Goal: Task Accomplishment & Management: Manage account settings

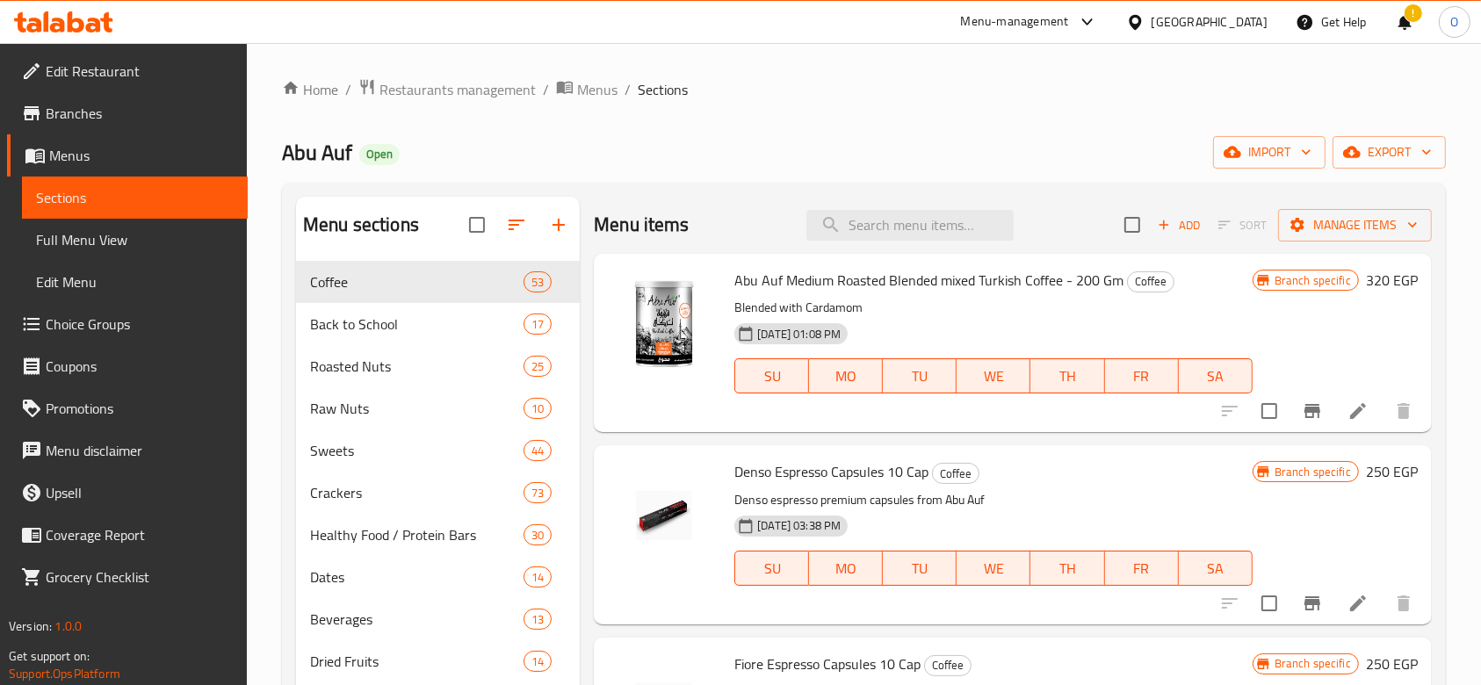
scroll to position [263, 0]
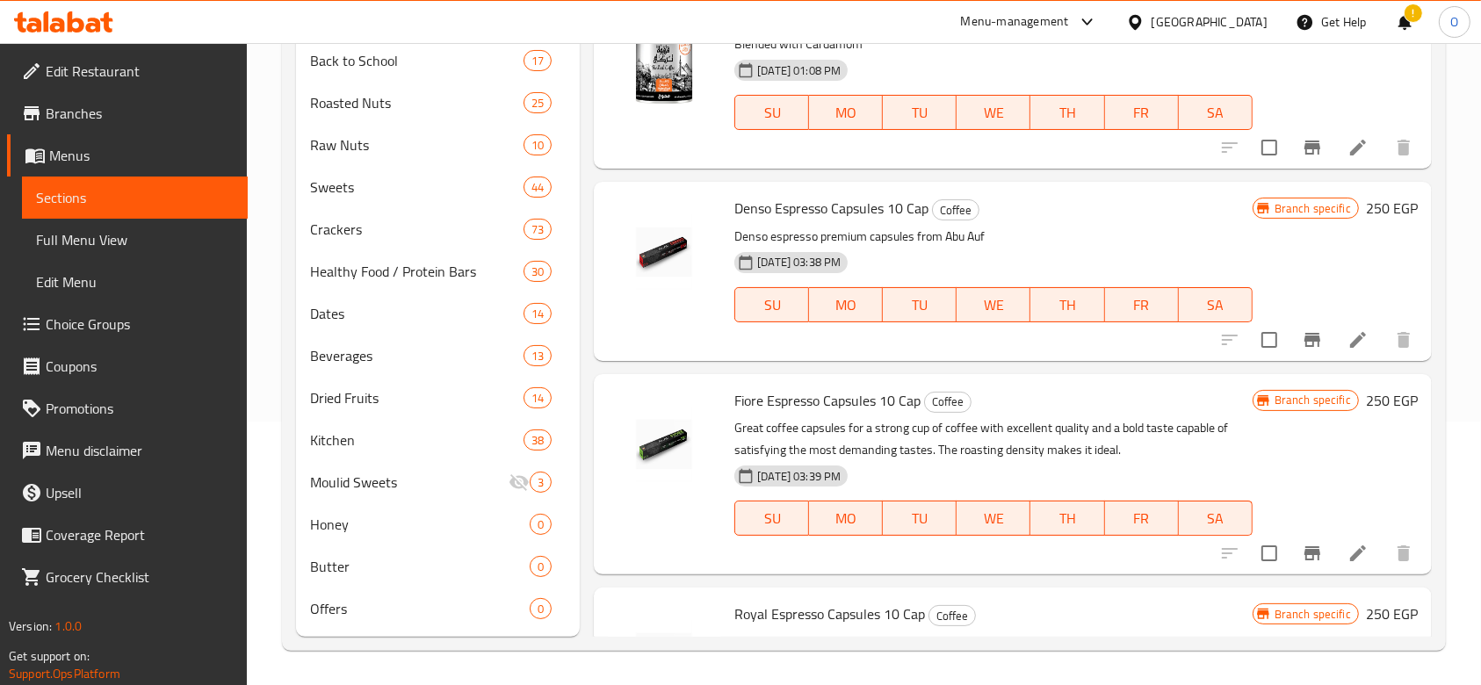
click at [1398, 14] on div "!" at bounding box center [1404, 22] width 19 height 42
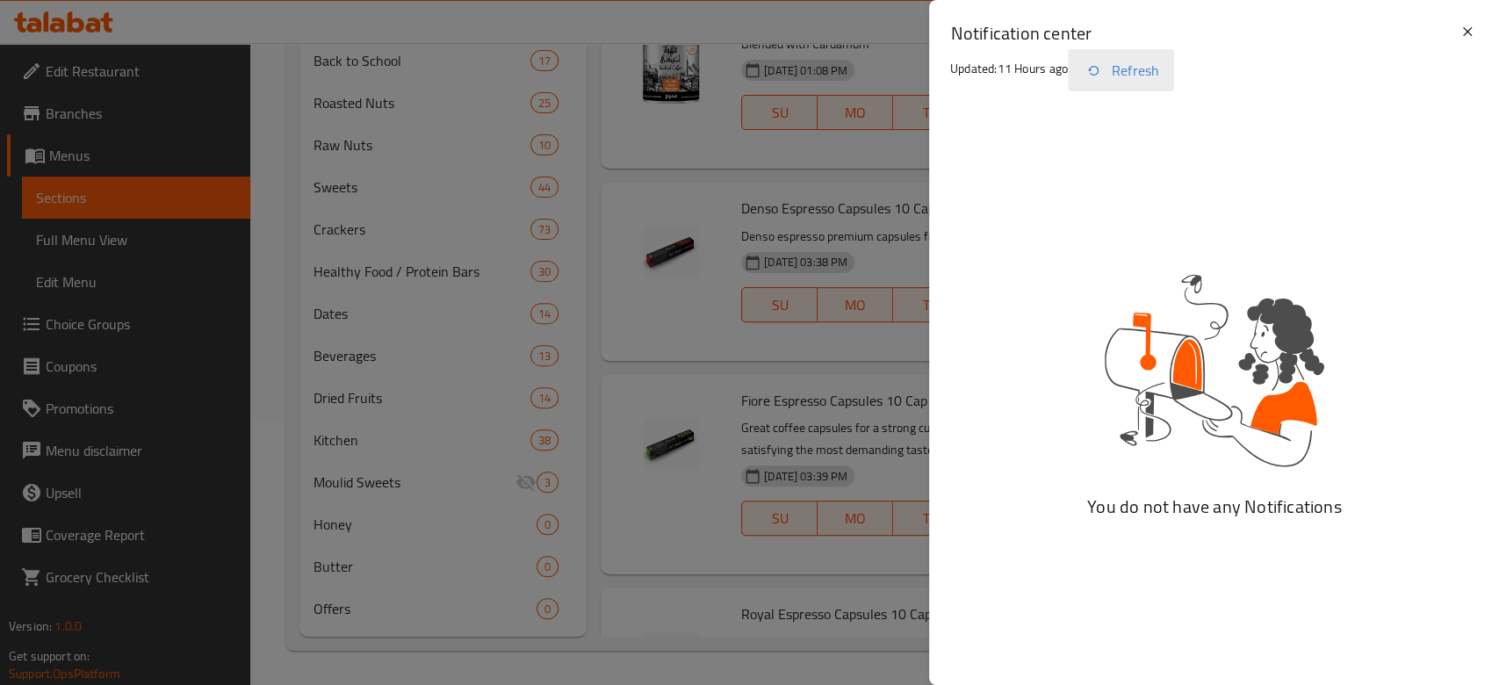
click at [1124, 67] on button "Refresh" at bounding box center [1121, 70] width 106 height 42
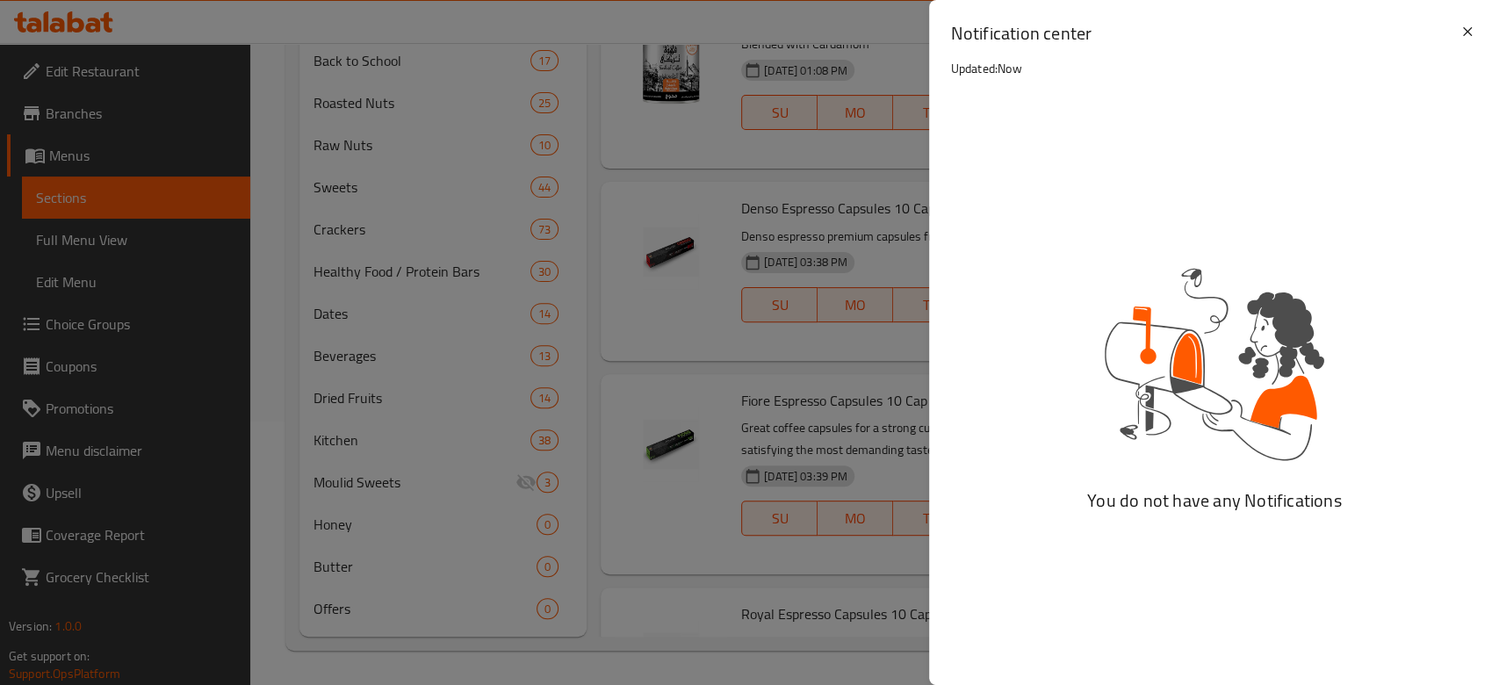
click at [1480, 28] on div "Notification center Updated: Now" at bounding box center [1214, 53] width 570 height 107
click at [1471, 36] on icon at bounding box center [1467, 31] width 21 height 21
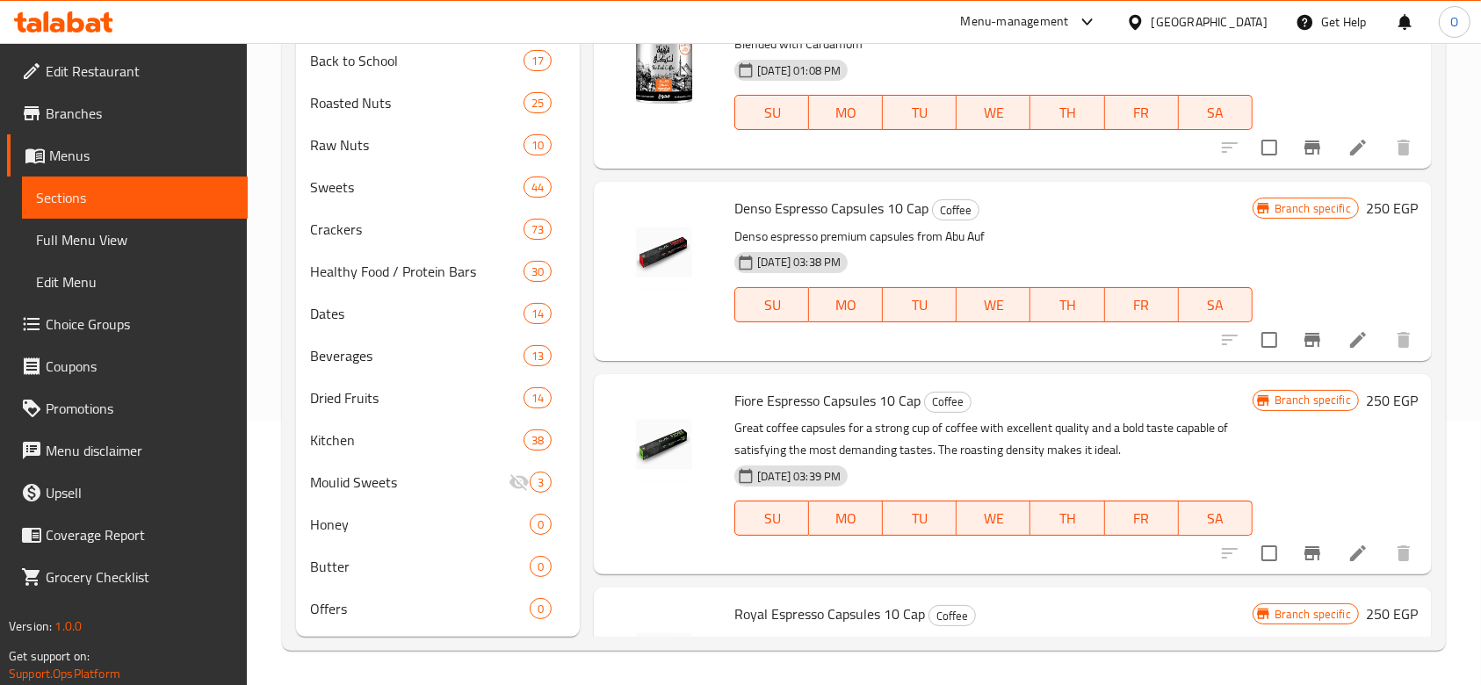
scroll to position [0, 0]
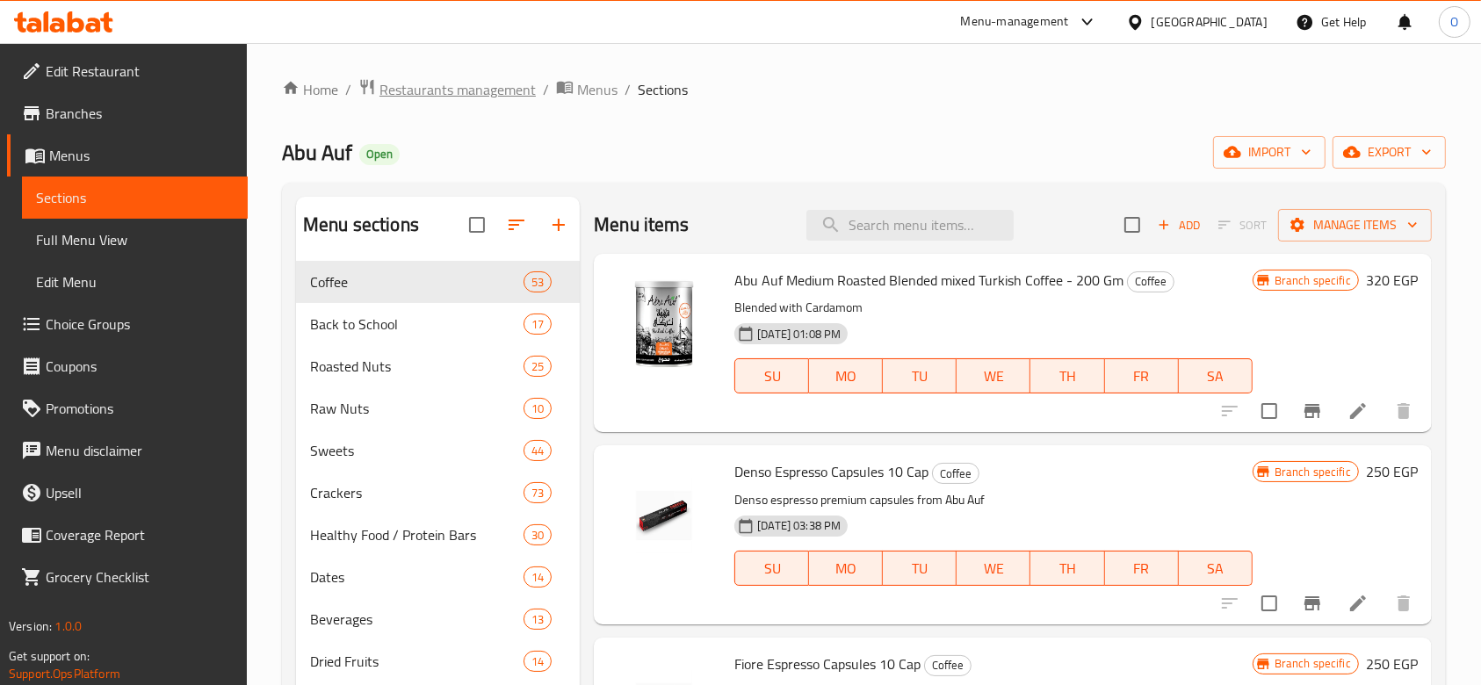
click at [462, 90] on span "Restaurants management" at bounding box center [457, 89] width 156 height 21
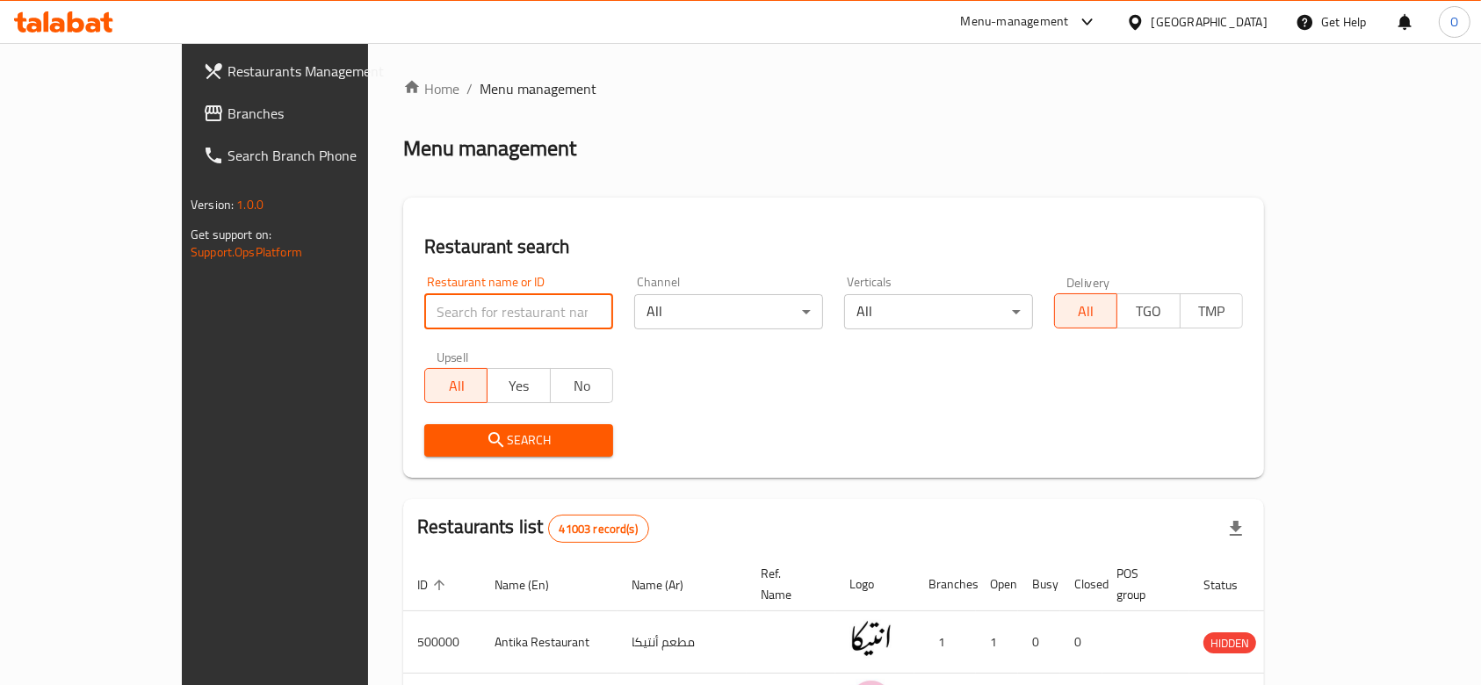
click at [424, 308] on input "search" at bounding box center [518, 311] width 189 height 35
paste input "665559"
type input "665559"
click button "Search" at bounding box center [518, 440] width 189 height 32
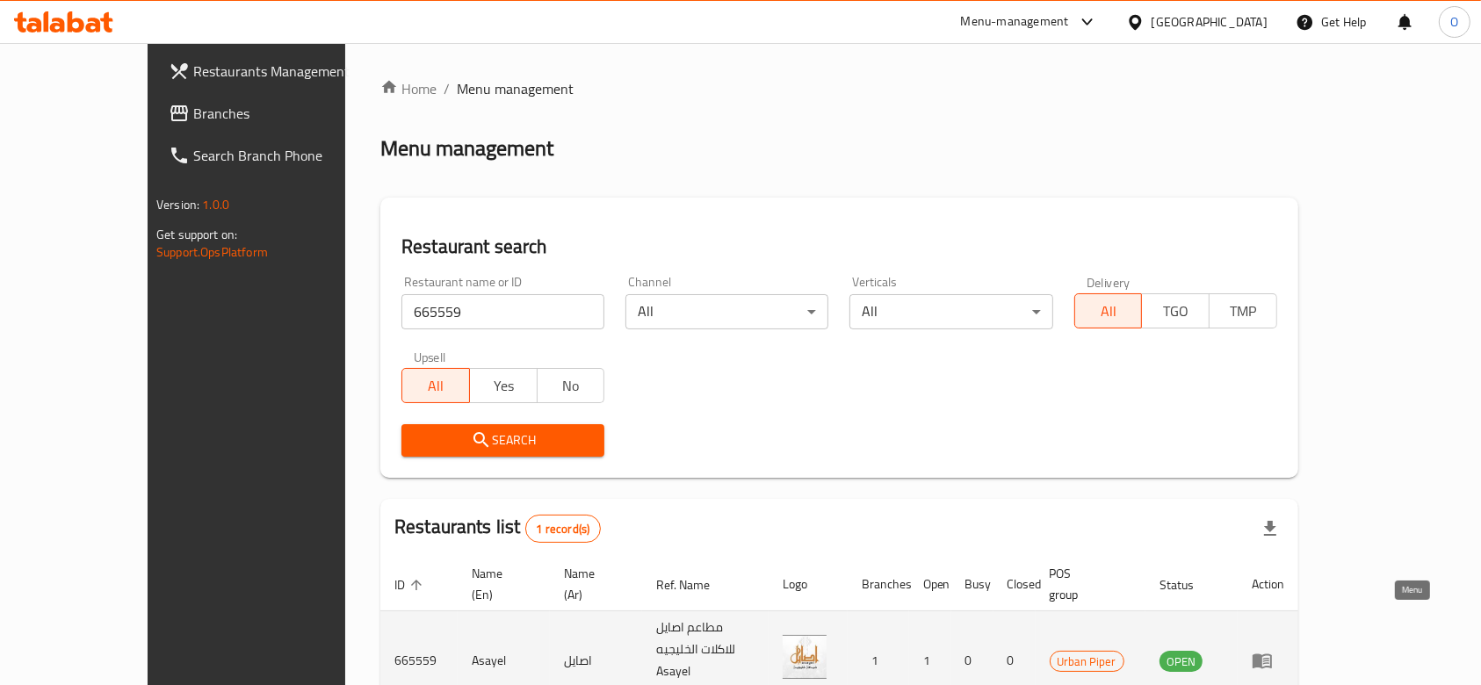
click at [1272, 654] on icon "enhanced table" at bounding box center [1261, 661] width 19 height 15
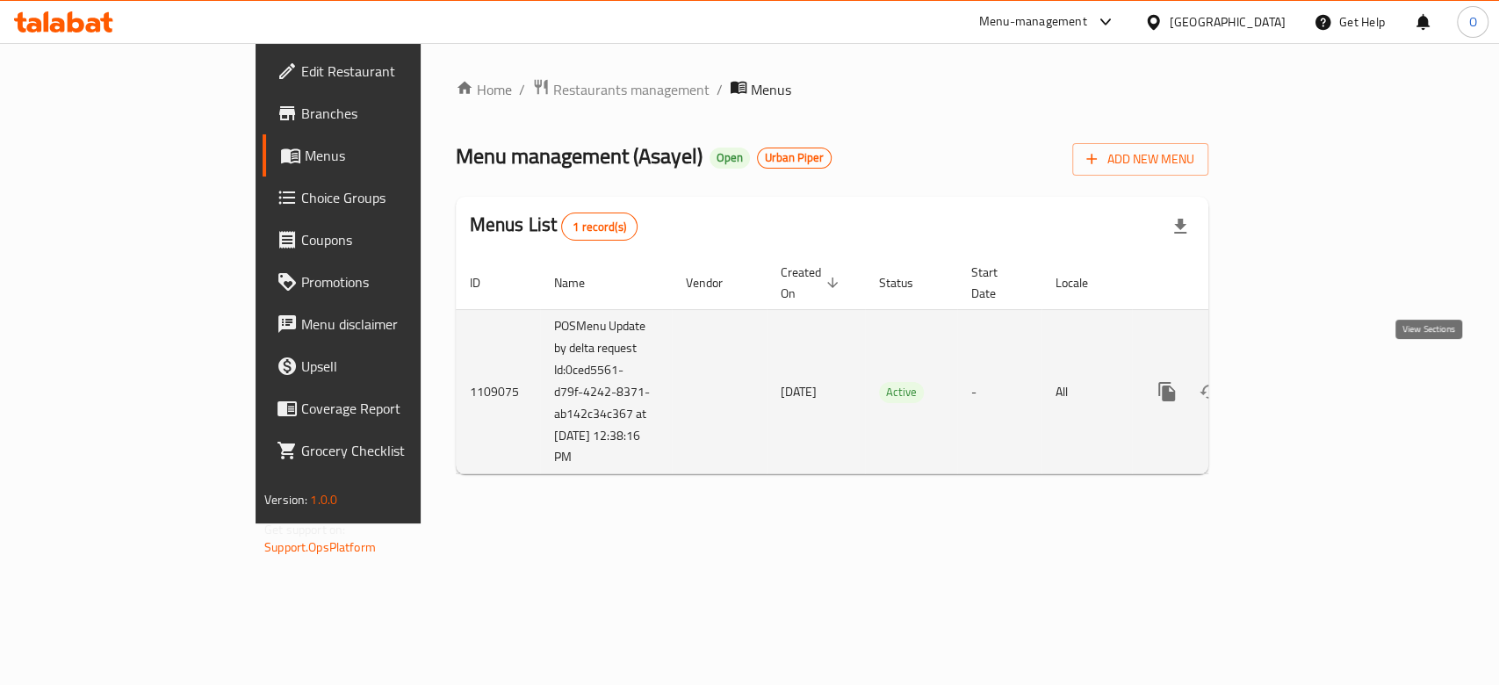
click at [1315, 386] on link "enhanced table" at bounding box center [1294, 392] width 42 height 42
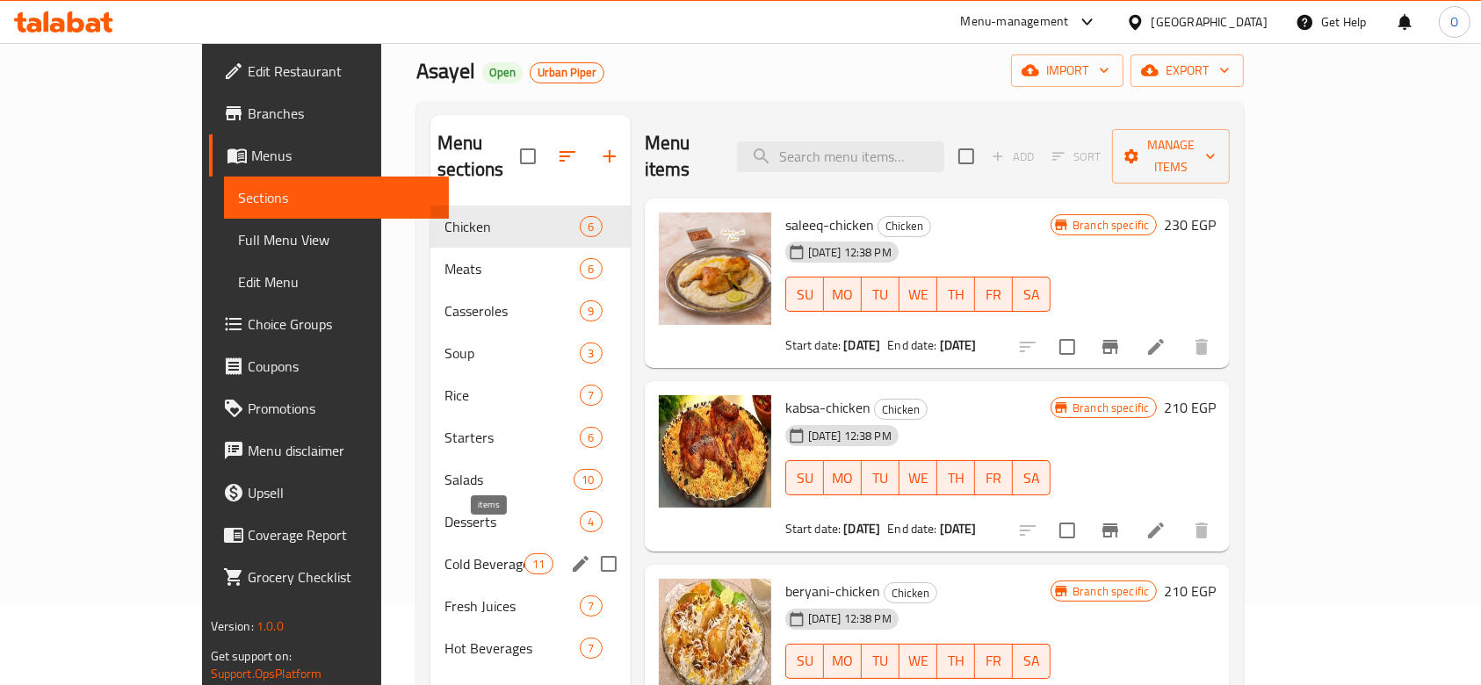
scroll to position [117, 0]
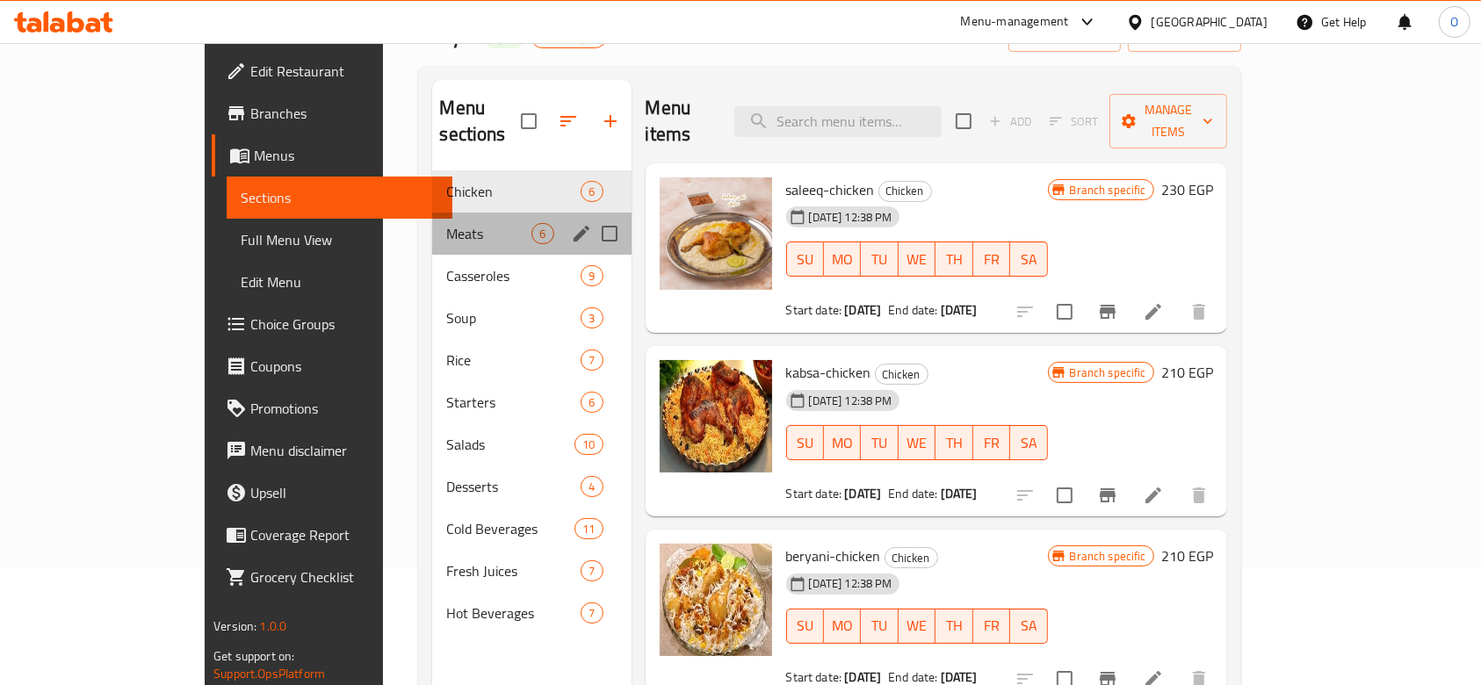
click at [432, 227] on div "Meats 6" at bounding box center [531, 234] width 199 height 42
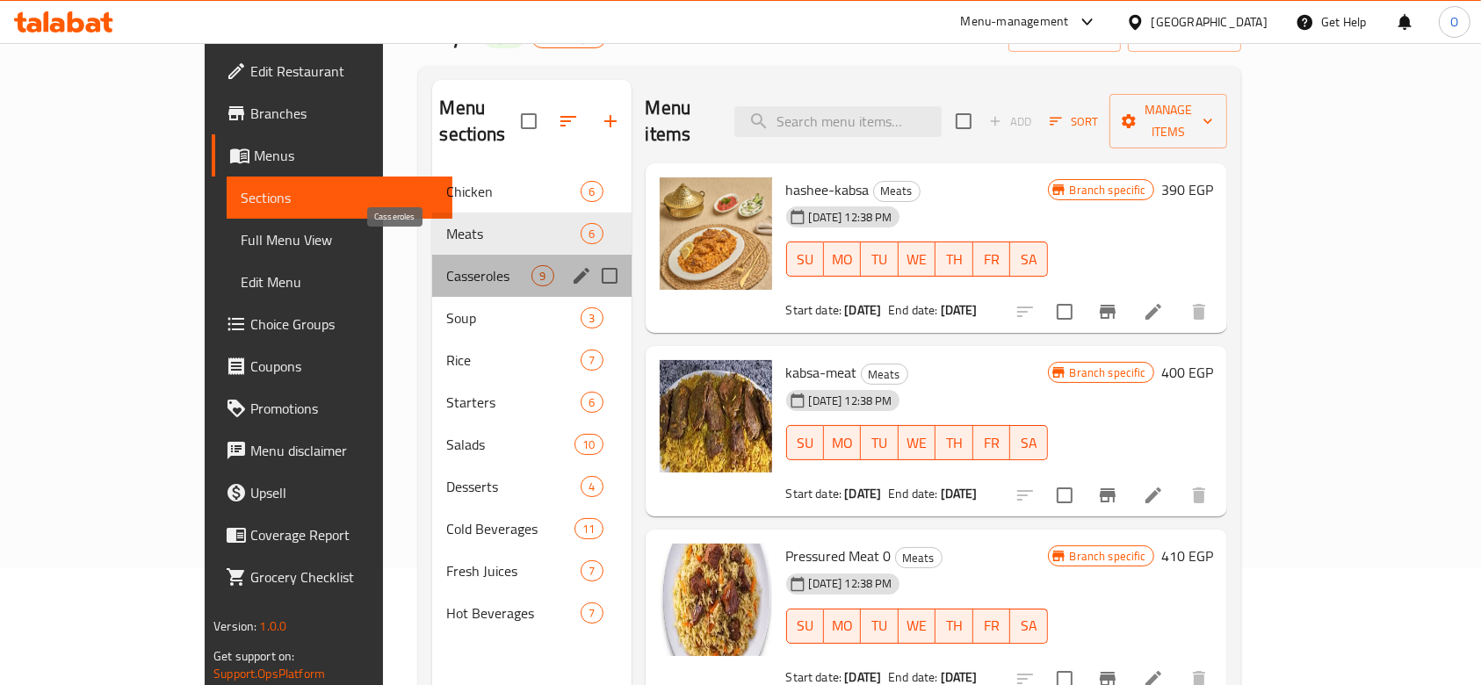
click at [446, 265] on span "Casseroles" at bounding box center [488, 275] width 85 height 21
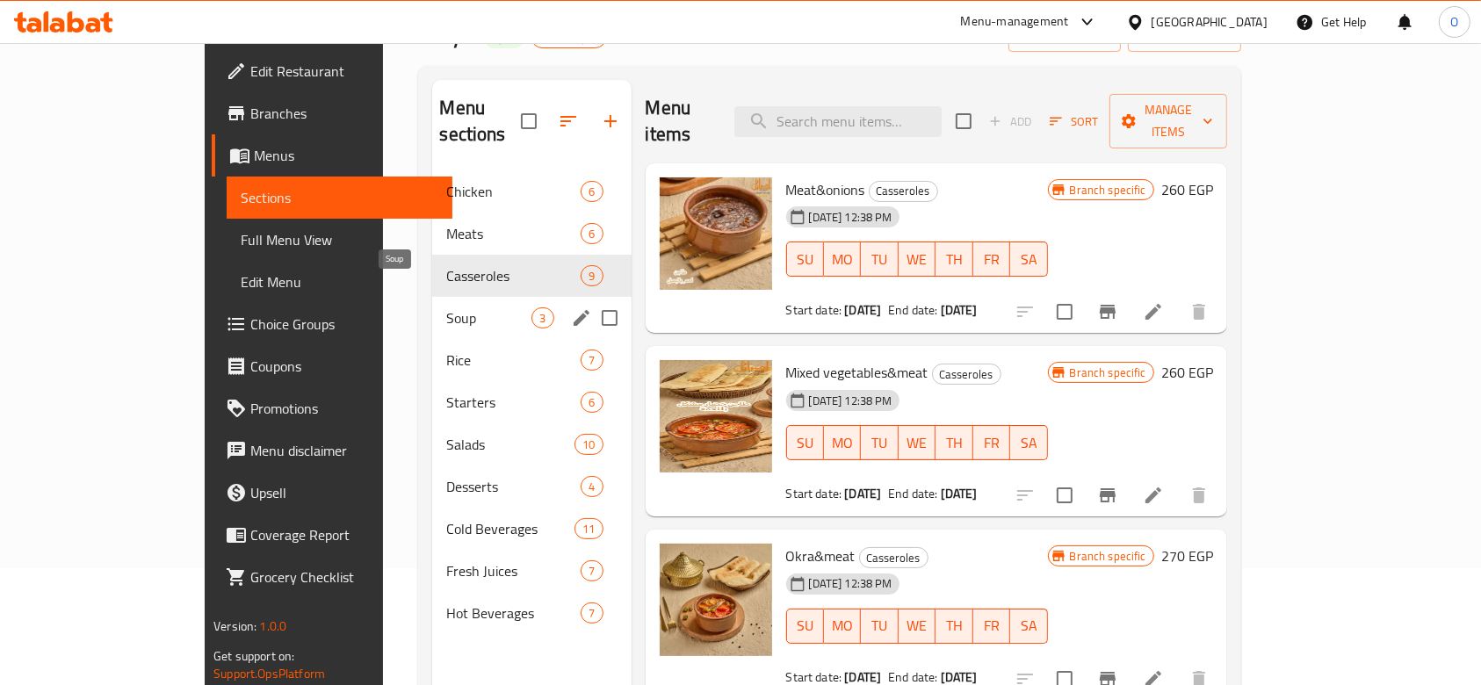
click at [446, 307] on span "Soup" at bounding box center [488, 317] width 85 height 21
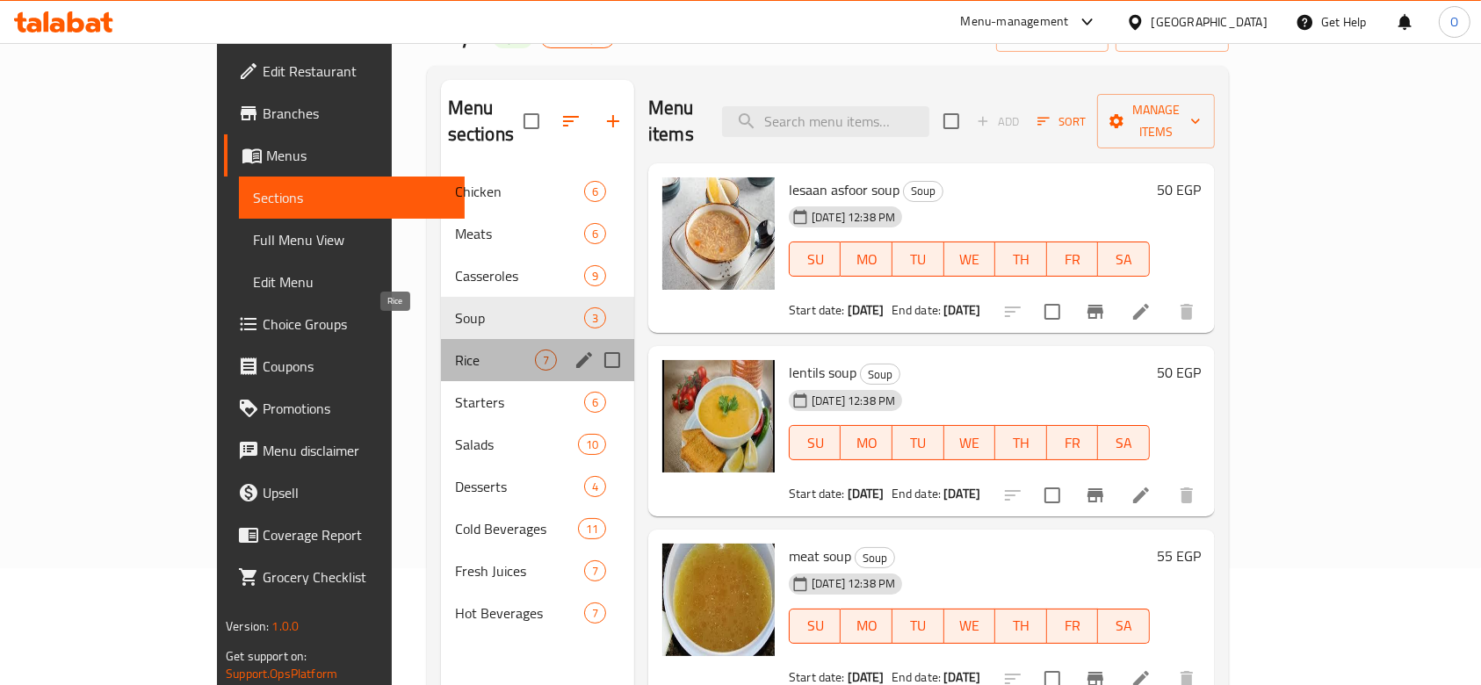
click at [455, 350] on span "Rice" at bounding box center [495, 360] width 80 height 21
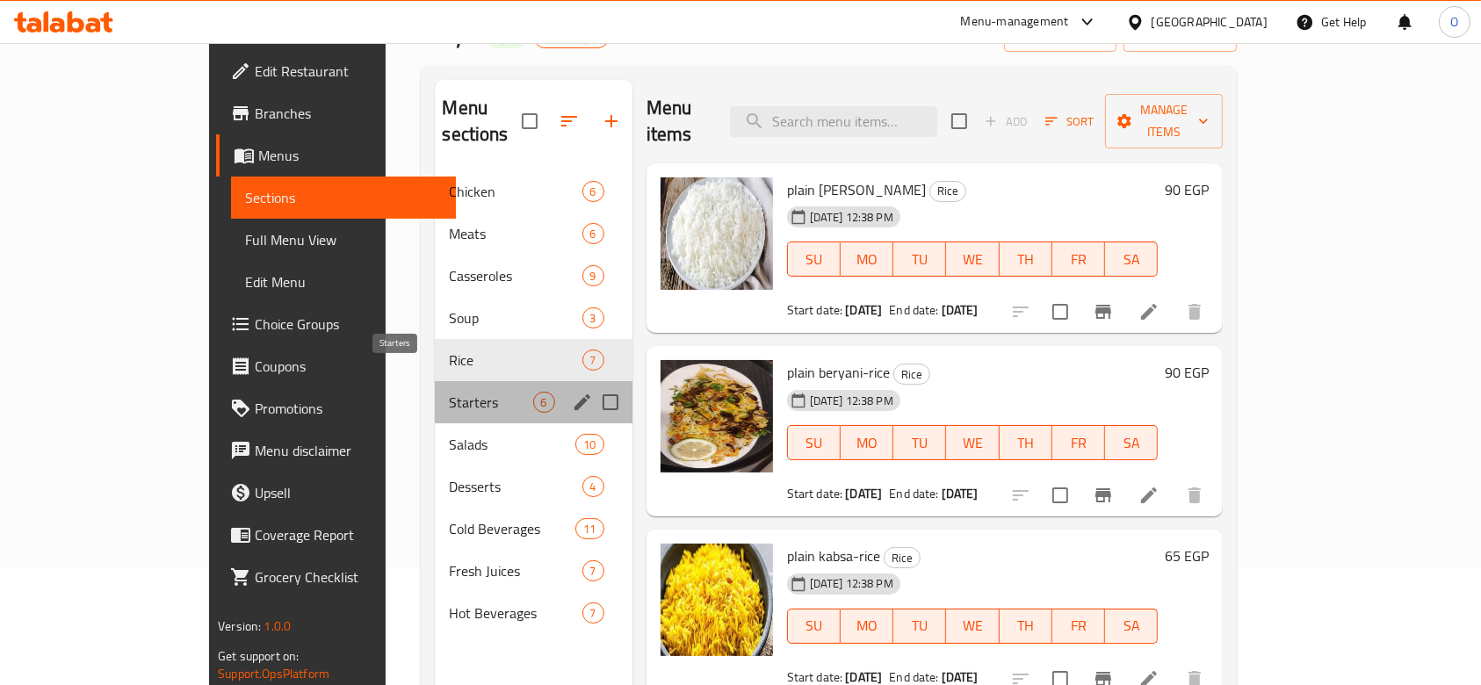
click at [449, 392] on span "Starters" at bounding box center [490, 402] width 83 height 21
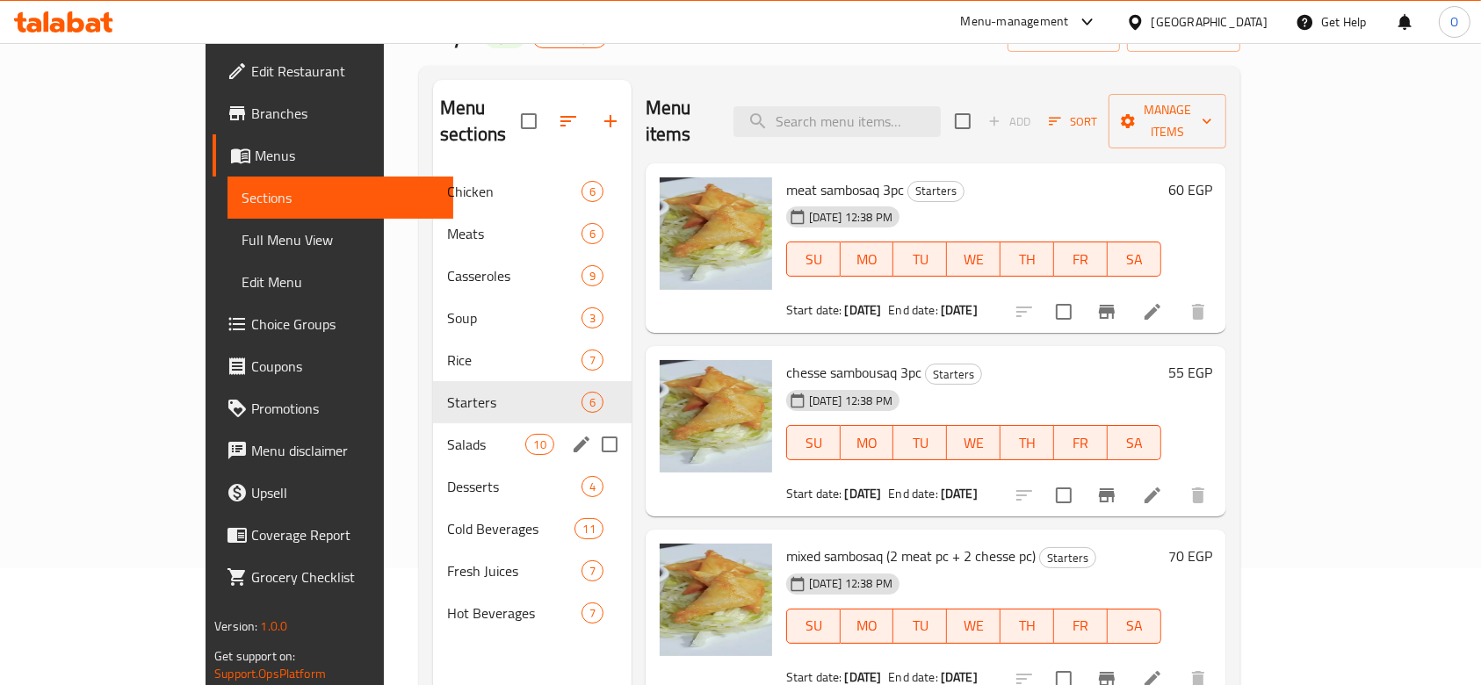
click at [433, 434] on div "Salads 10" at bounding box center [532, 444] width 199 height 42
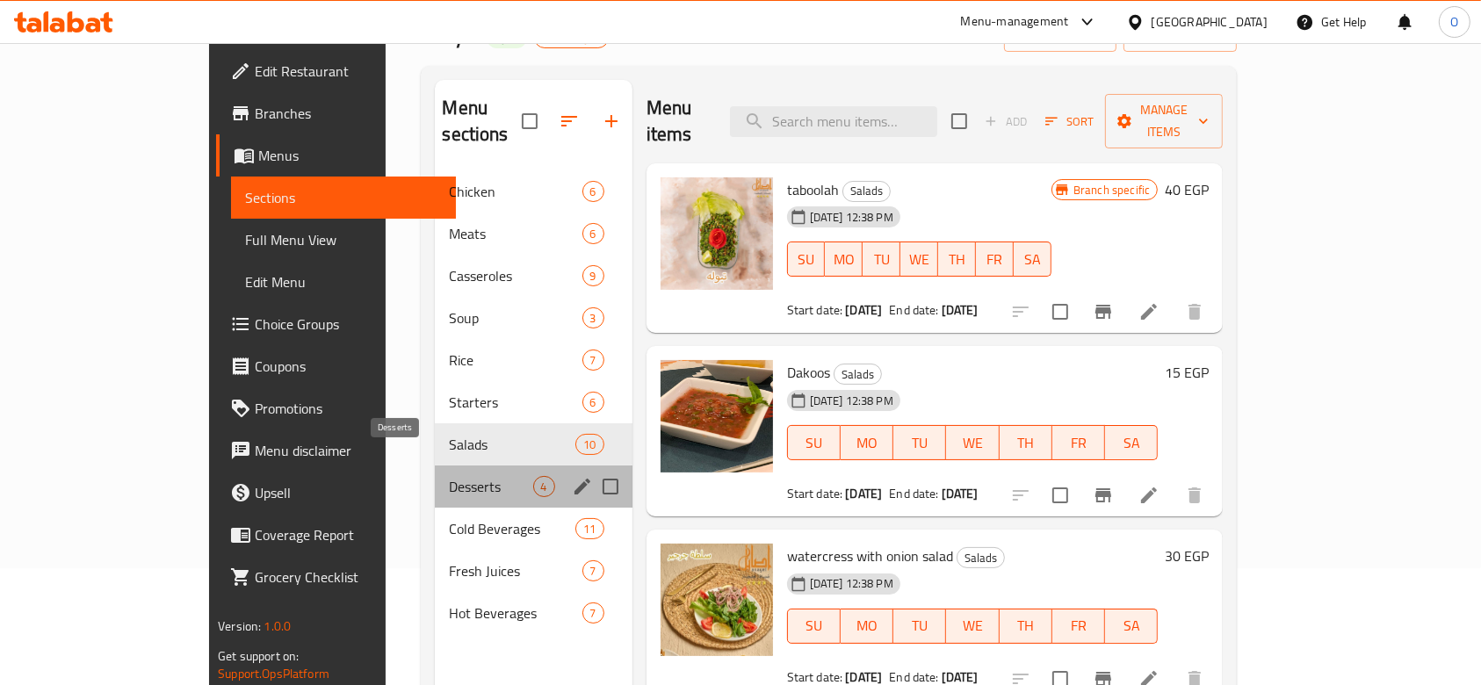
click at [449, 476] on span "Desserts" at bounding box center [490, 486] width 83 height 21
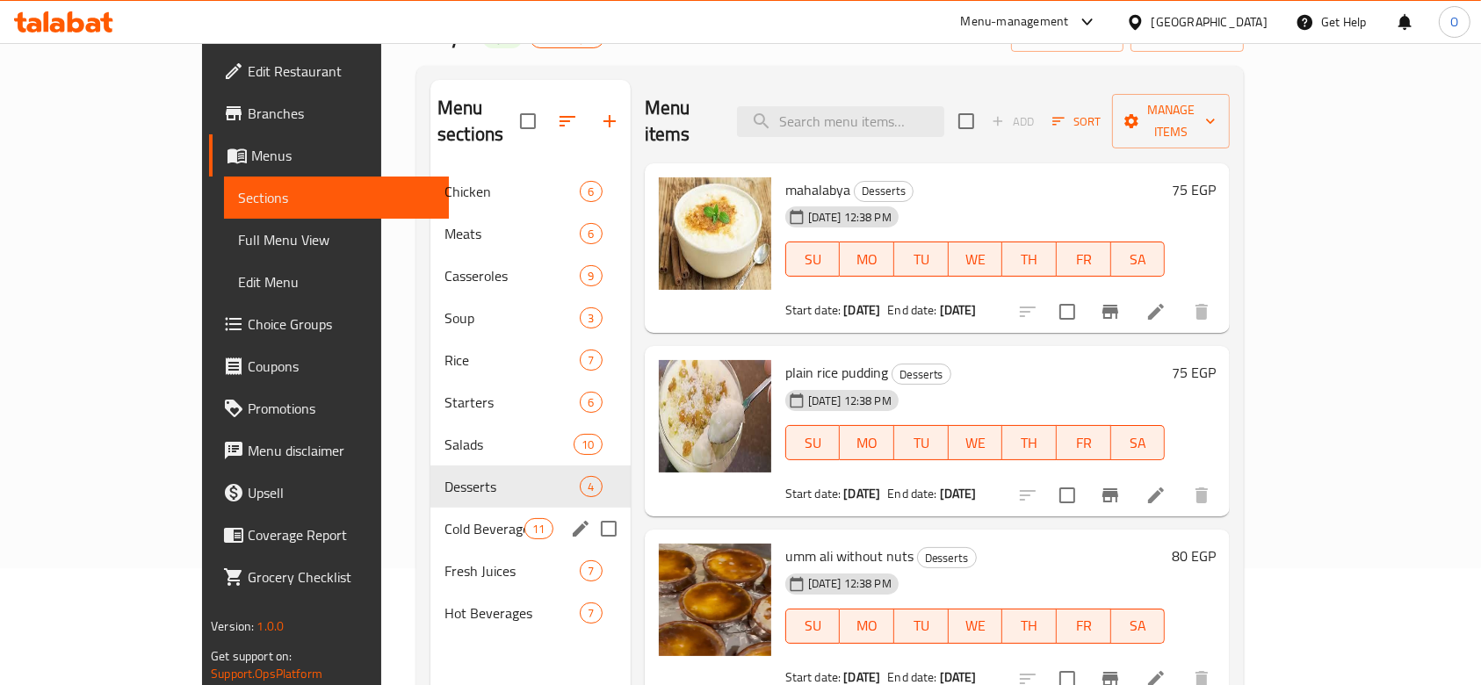
click at [430, 508] on div "Cold Beverages 11" at bounding box center [530, 529] width 200 height 42
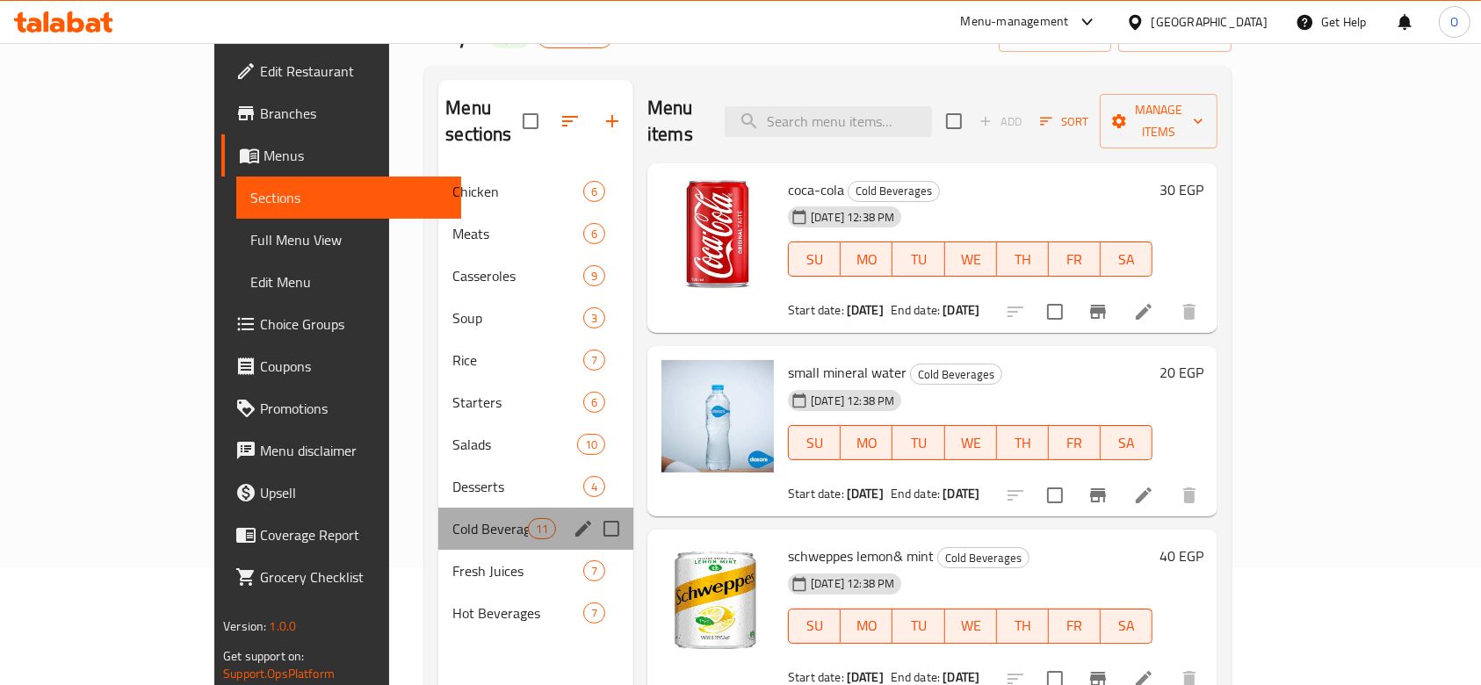
click at [438, 517] on div "Cold Beverages 11" at bounding box center [535, 529] width 195 height 42
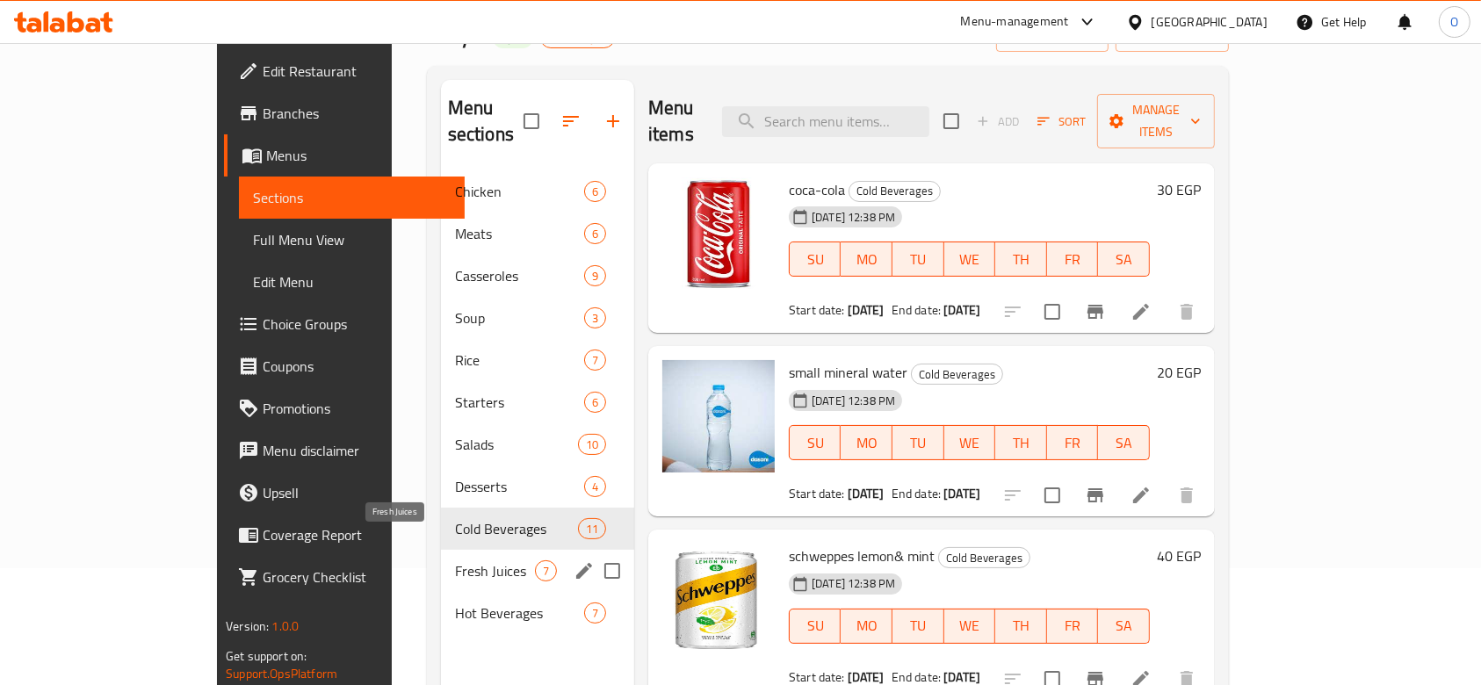
click at [455, 560] on span "Fresh Juices" at bounding box center [495, 570] width 80 height 21
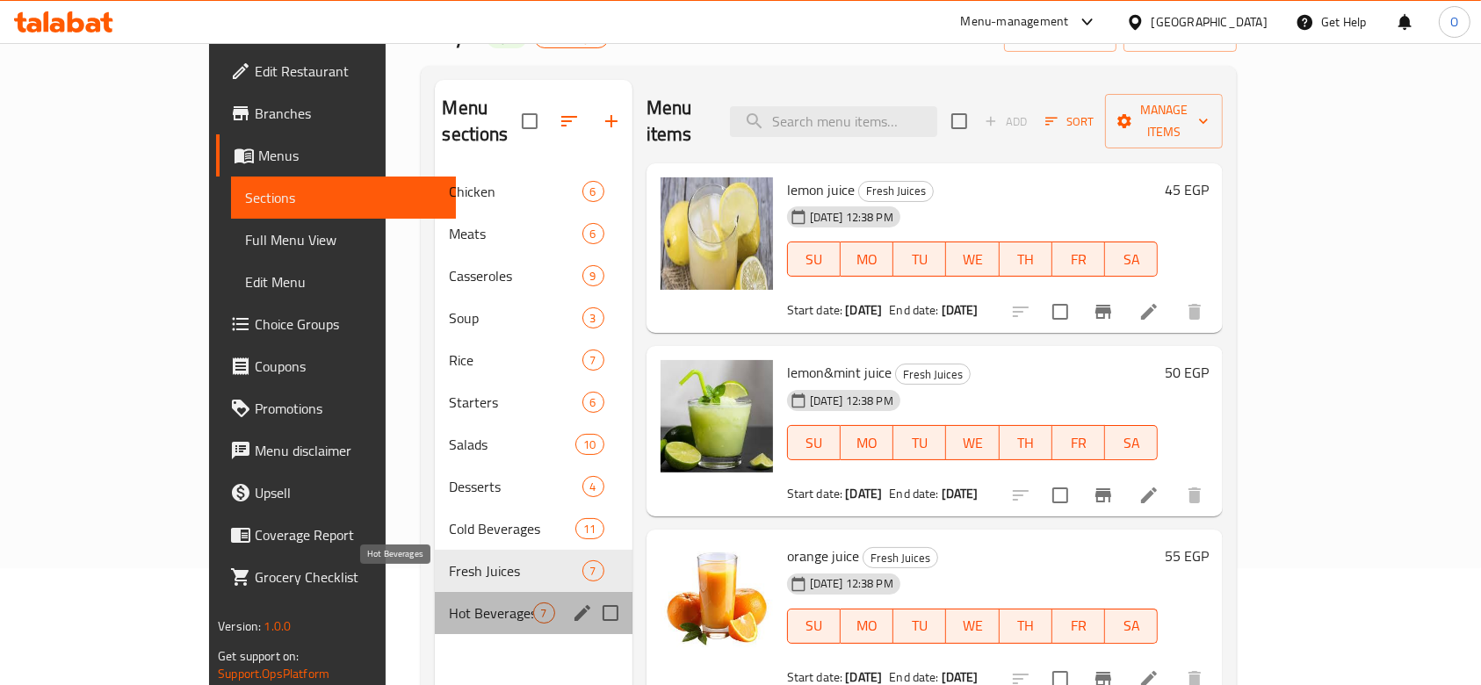
click at [449, 603] on span "Hot Beverages" at bounding box center [490, 613] width 83 height 21
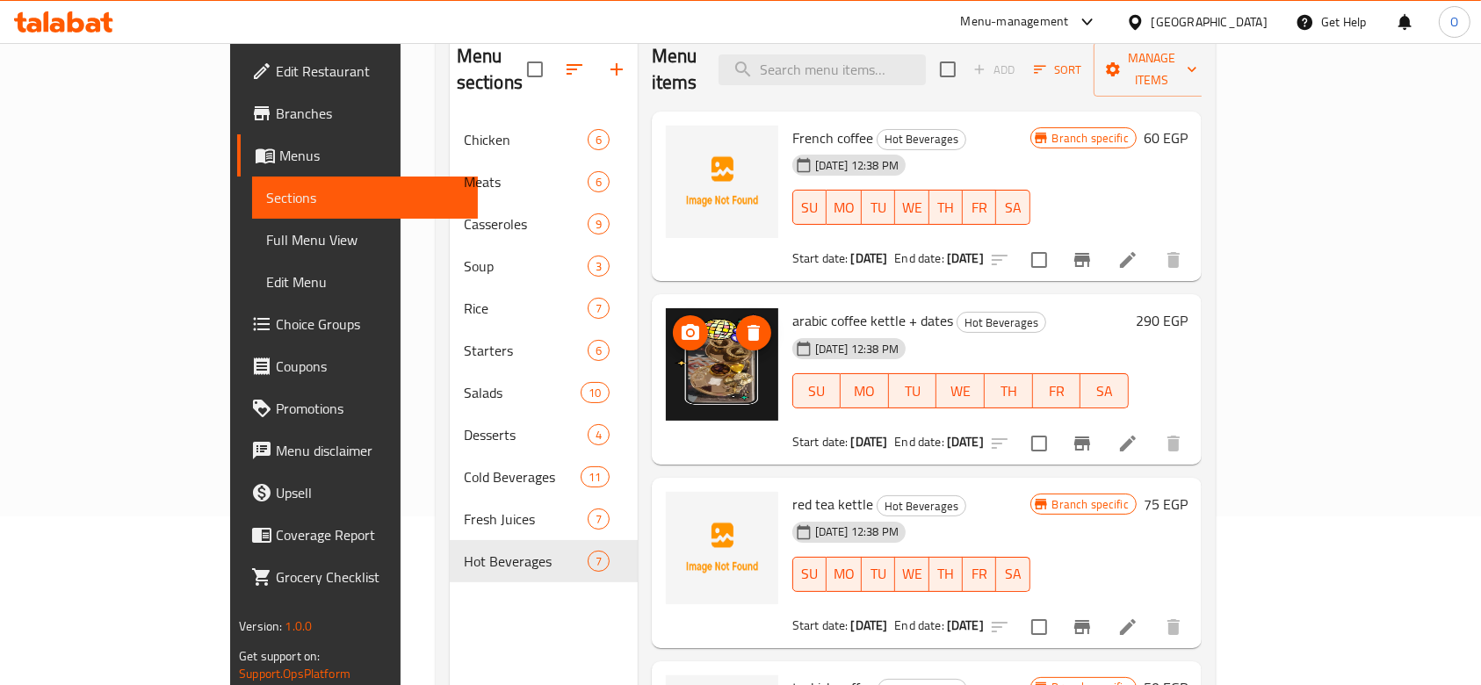
scroll to position [117, 0]
